Goal: Navigation & Orientation: Find specific page/section

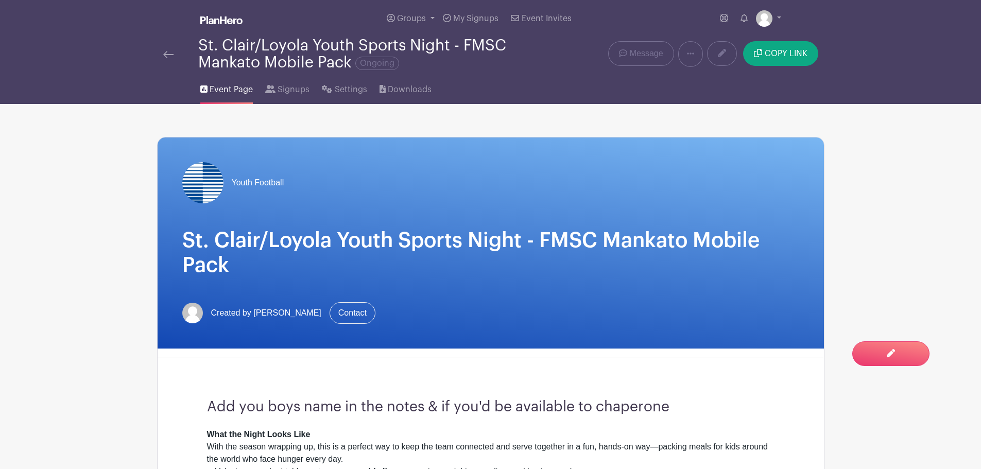
scroll to position [228, 0]
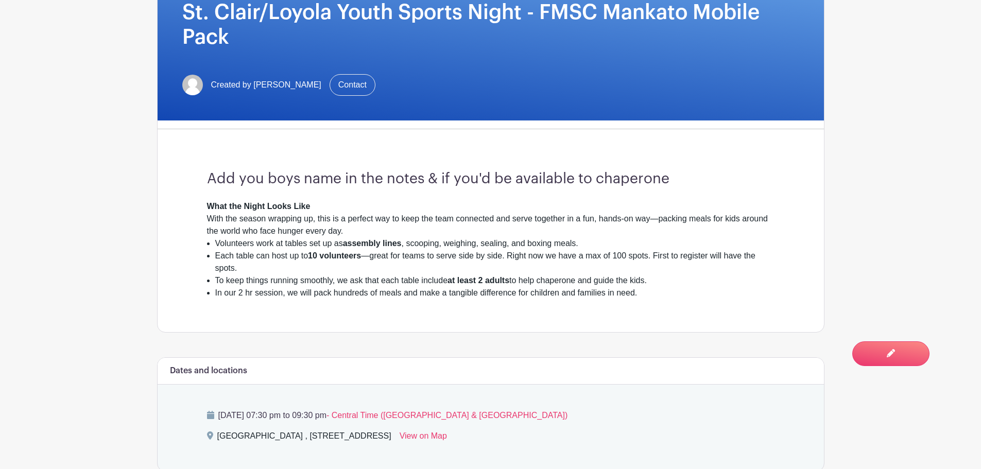
click at [883, 96] on main "Groups All Groups Brittany's Events My Signups Event Invites My account Logout …" at bounding box center [490, 292] width 981 height 1040
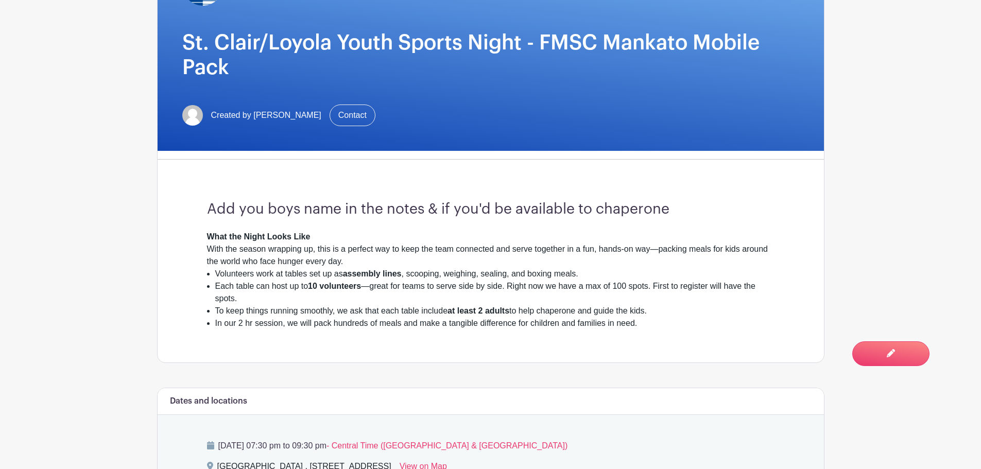
scroll to position [0, 0]
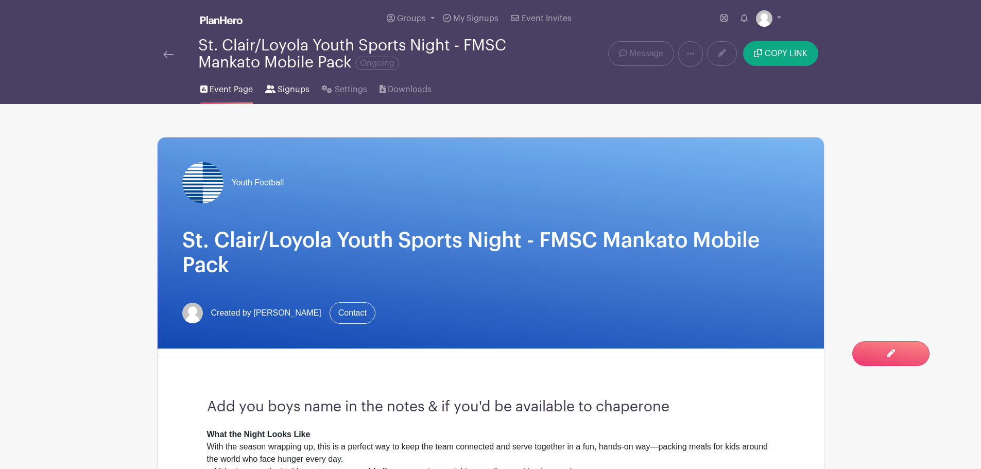
click at [296, 83] on span "Signups" at bounding box center [293, 89] width 32 height 12
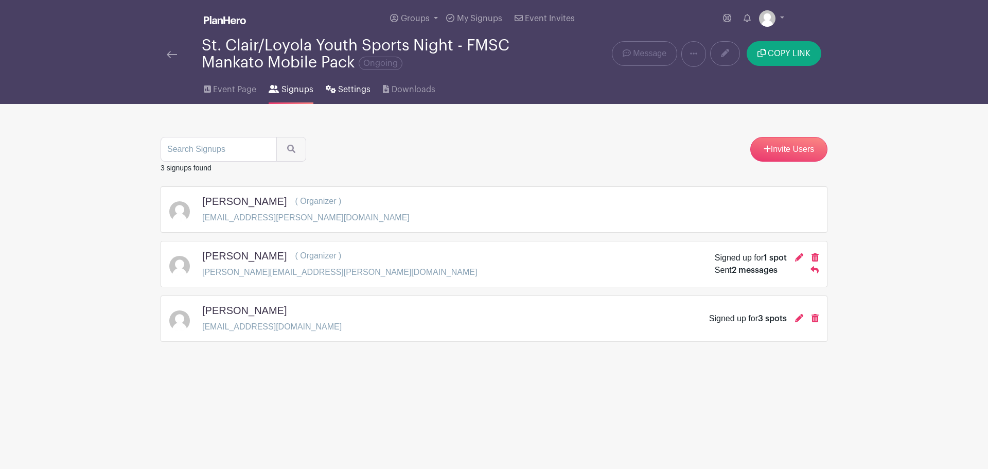
click at [349, 90] on span "Settings" at bounding box center [354, 89] width 32 height 12
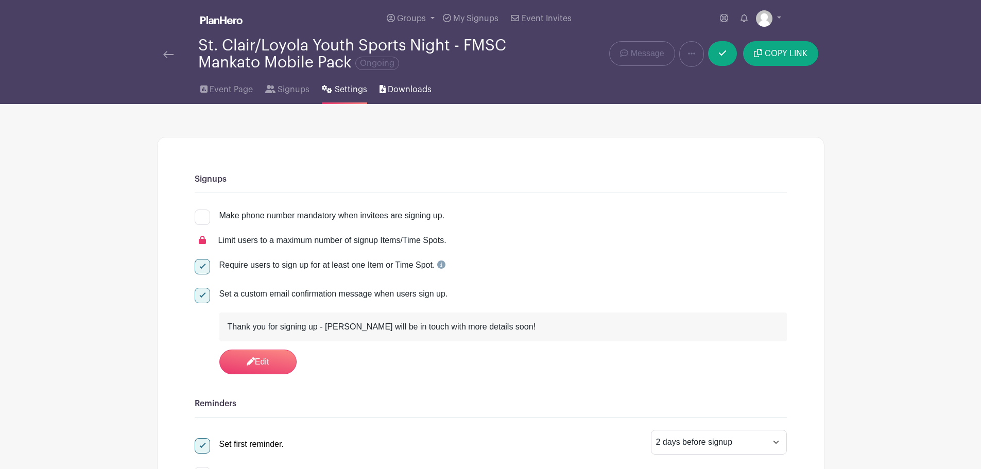
click at [388, 88] on span "Downloads" at bounding box center [410, 89] width 44 height 12
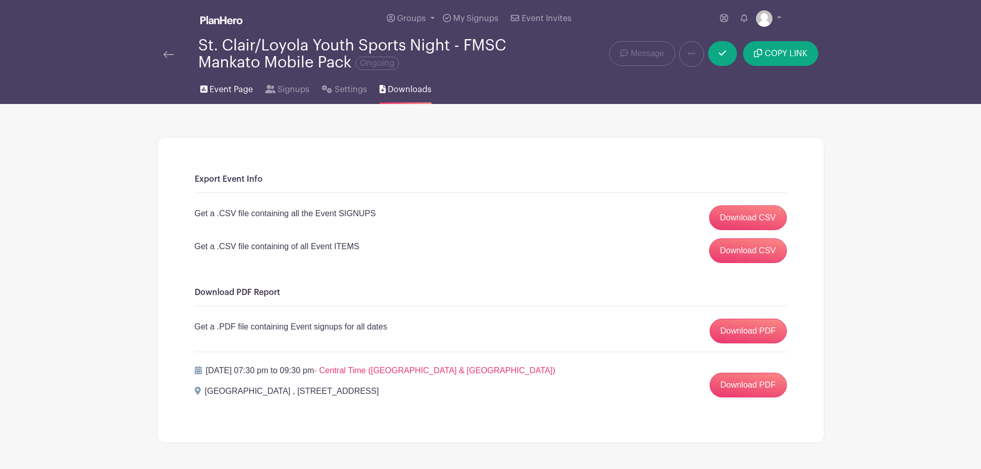
click at [231, 88] on span "Event Page" at bounding box center [231, 89] width 43 height 12
